Goal: Task Accomplishment & Management: Manage account settings

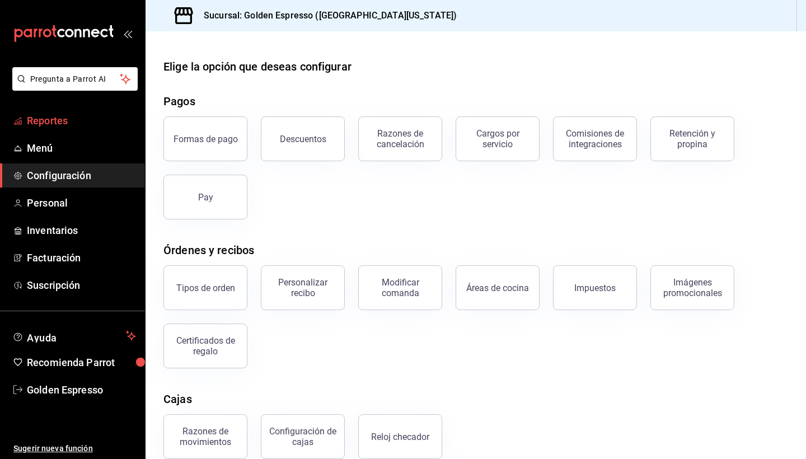
click at [61, 128] on link "Reportes" at bounding box center [72, 121] width 145 height 24
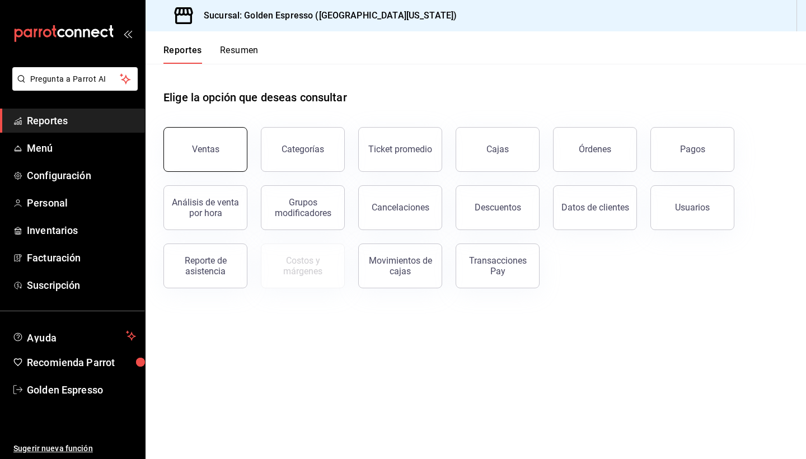
click at [199, 138] on button "Ventas" at bounding box center [205, 149] width 84 height 45
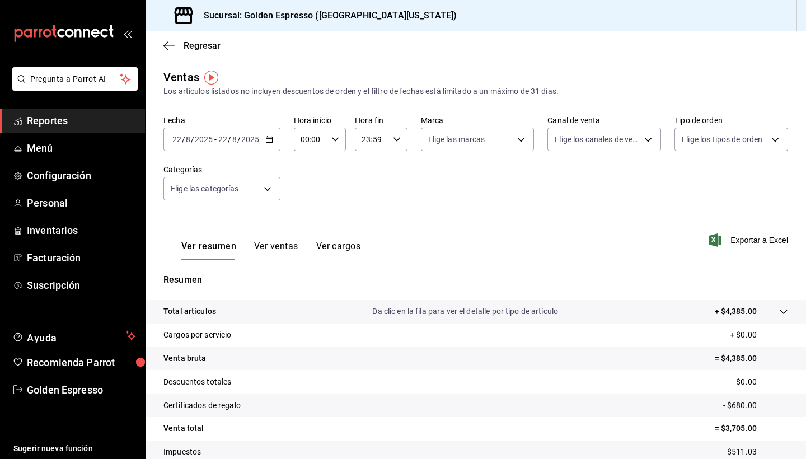
click at [271, 138] on \(Stroke\) "button" at bounding box center [269, 140] width 7 height 6
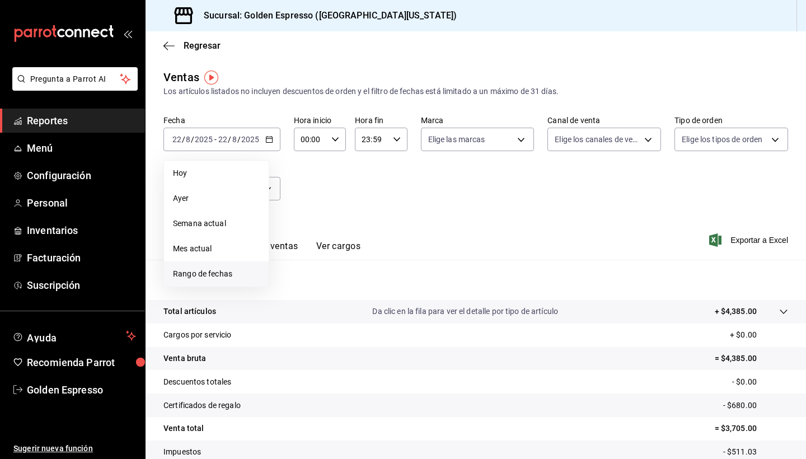
click at [210, 276] on span "Rango de fechas" at bounding box center [216, 274] width 87 height 12
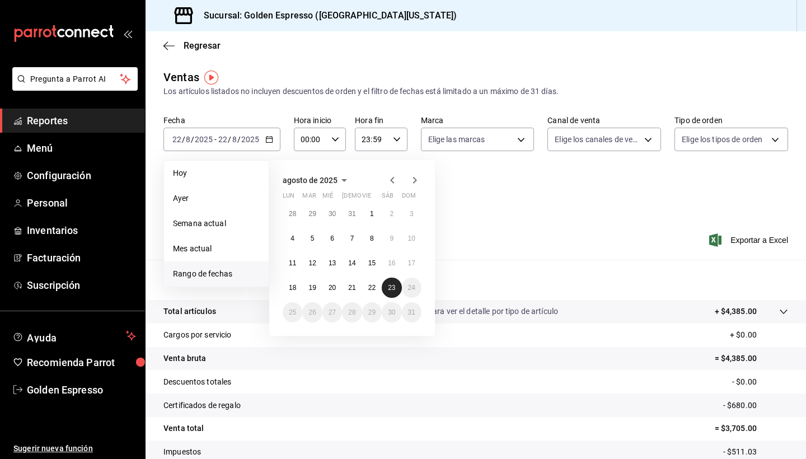
click at [393, 291] on abbr "23" at bounding box center [391, 288] width 7 height 8
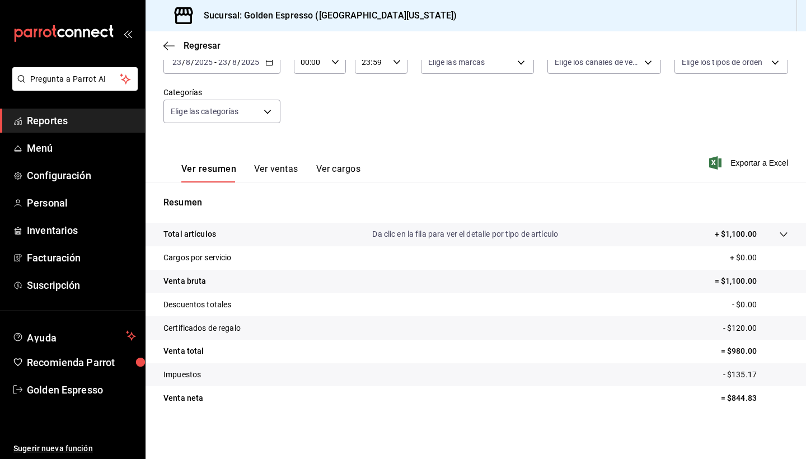
click at [276, 169] on button "Ver ventas" at bounding box center [276, 172] width 44 height 19
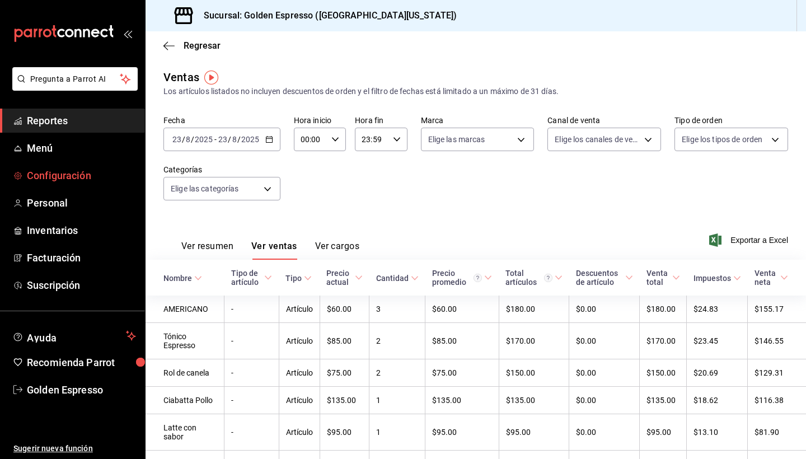
click at [52, 172] on span "Configuración" at bounding box center [81, 175] width 109 height 15
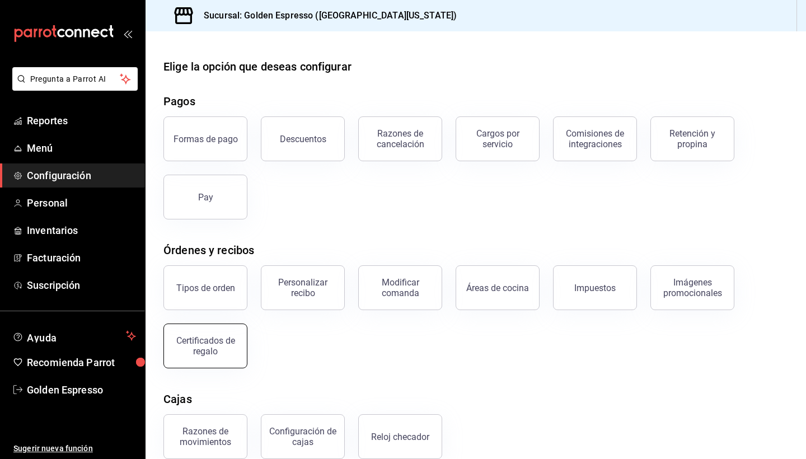
click at [208, 340] on div "Certificados de regalo" at bounding box center [205, 345] width 69 height 21
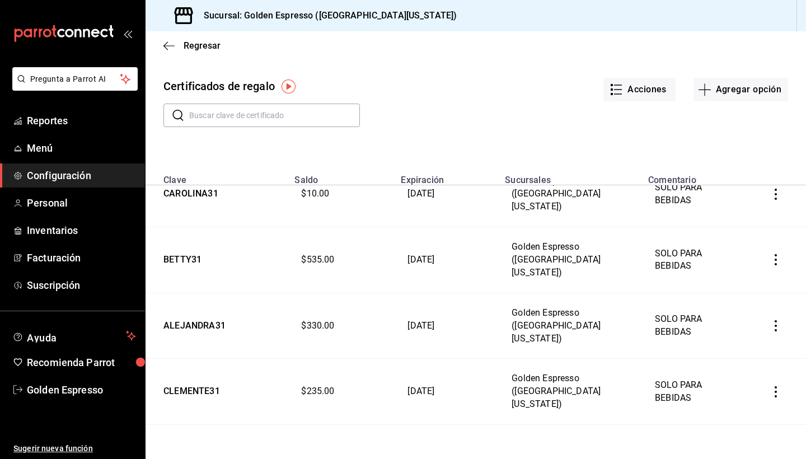
scroll to position [288, 0]
click at [775, 385] on icon "button" at bounding box center [775, 390] width 11 height 11
click at [737, 279] on li "Ver movimientos" at bounding box center [734, 287] width 100 height 27
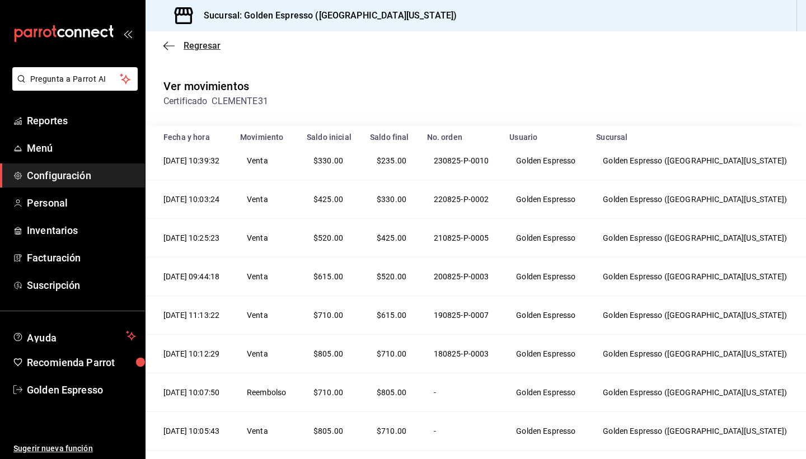
click at [171, 47] on icon "button" at bounding box center [168, 46] width 11 height 10
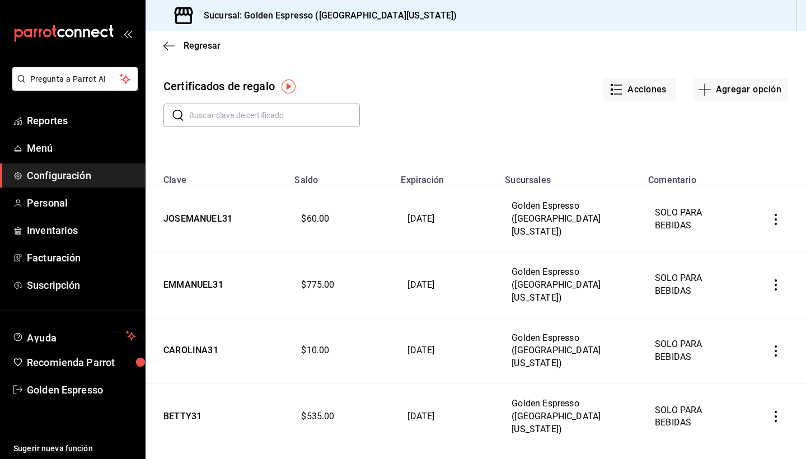
scroll to position [129, 0]
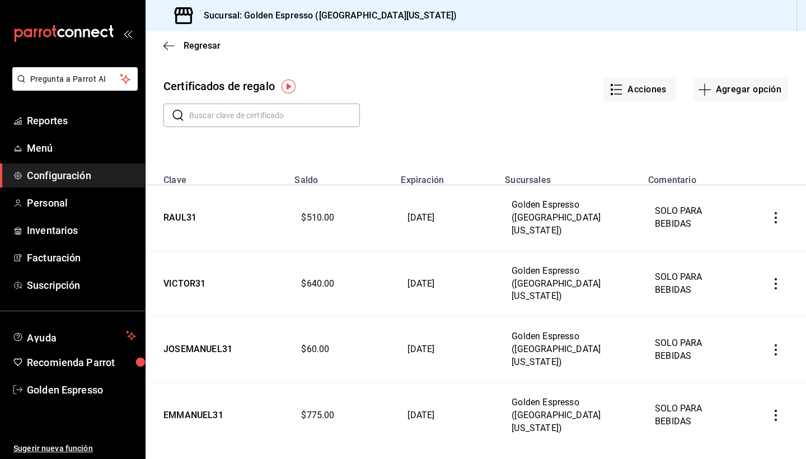
scroll to position [129, 0]
